Goal: Transaction & Acquisition: Subscribe to service/newsletter

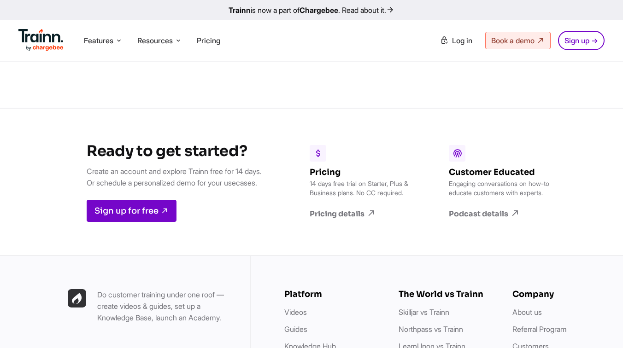
click at [350, 57] on div "Features Product Videos Create product & how-to videos in multiple languages. G…" at bounding box center [311, 40] width 623 height 41
